Goal: Information Seeking & Learning: Find specific page/section

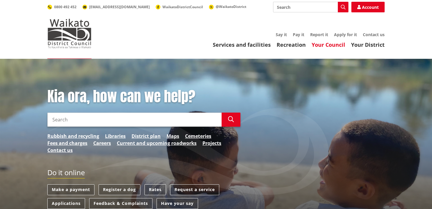
click at [323, 45] on link "Your Council" at bounding box center [329, 44] width 34 height 7
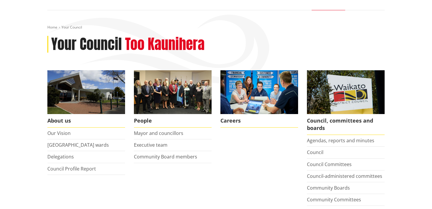
scroll to position [93, 0]
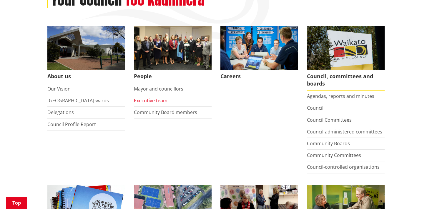
click at [156, 101] on link "Executive team" at bounding box center [151, 100] width 34 height 6
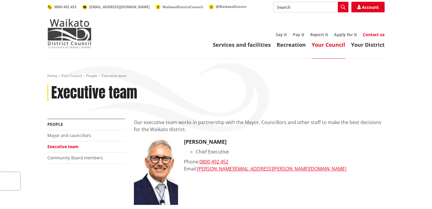
click at [369, 35] on link "Contact us" at bounding box center [374, 35] width 22 height 6
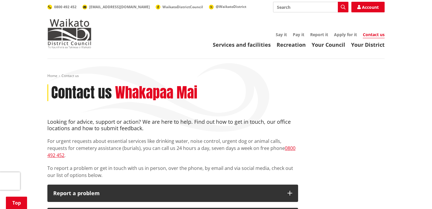
scroll to position [155, 0]
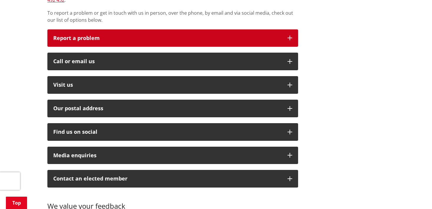
click at [128, 35] on p "Report a problem" at bounding box center [167, 38] width 228 height 6
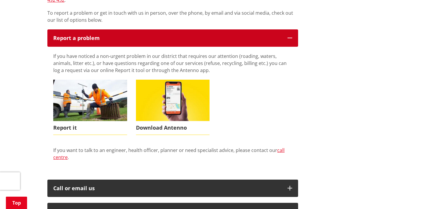
click at [128, 35] on p "Report a problem" at bounding box center [167, 38] width 228 height 6
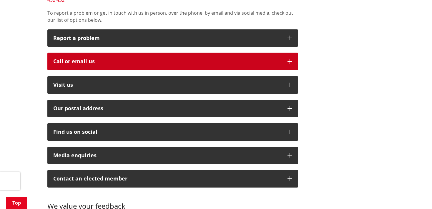
click at [126, 59] on div "Call or email us" at bounding box center [167, 62] width 228 height 6
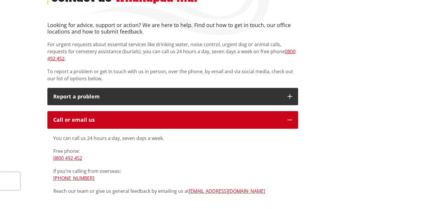
scroll to position [0, 0]
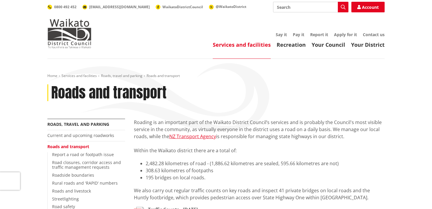
click at [311, 7] on input "Search" at bounding box center [310, 7] width 75 height 11
type input "hpmv"
click at [343, 6] on icon "button" at bounding box center [343, 7] width 5 height 5
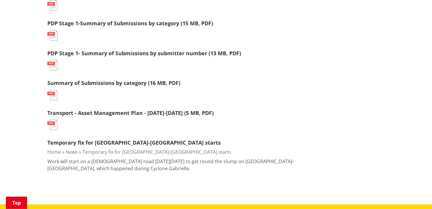
scroll to position [497, 0]
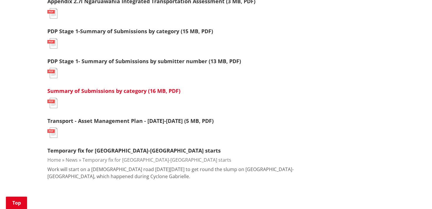
click at [111, 92] on link "Summary of Submissions by category (16 MB, PDF)" at bounding box center [113, 90] width 133 height 7
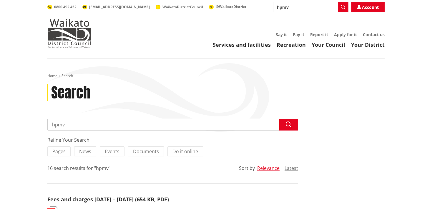
scroll to position [497, 0]
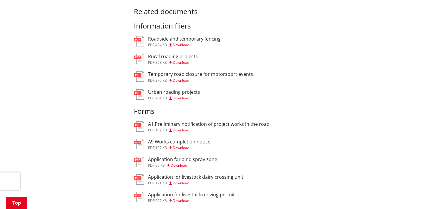
scroll to position [342, 0]
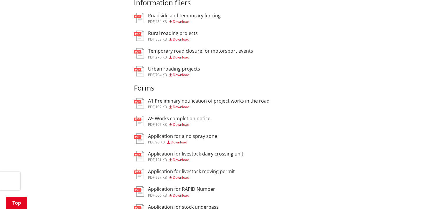
click at [175, 36] on h3 "Rural roading projects" at bounding box center [173, 34] width 50 height 6
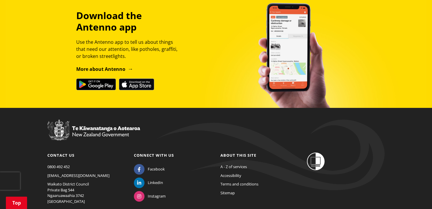
scroll to position [684, 0]
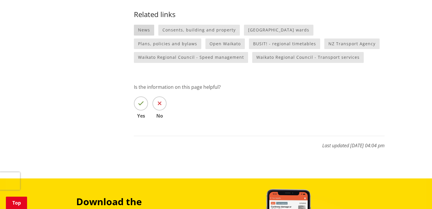
click at [144, 34] on link "News" at bounding box center [144, 30] width 20 height 11
